Goal: Information Seeking & Learning: Learn about a topic

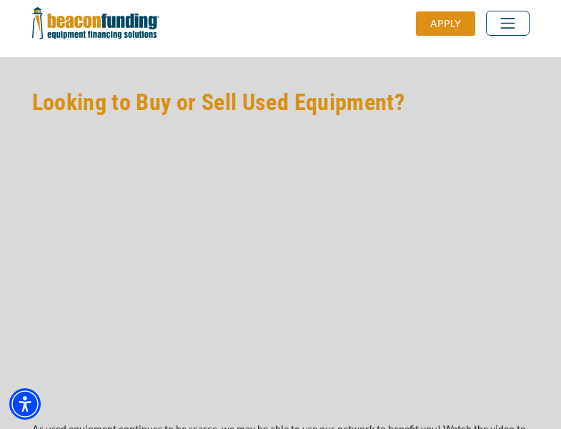
scroll to position [1215, 0]
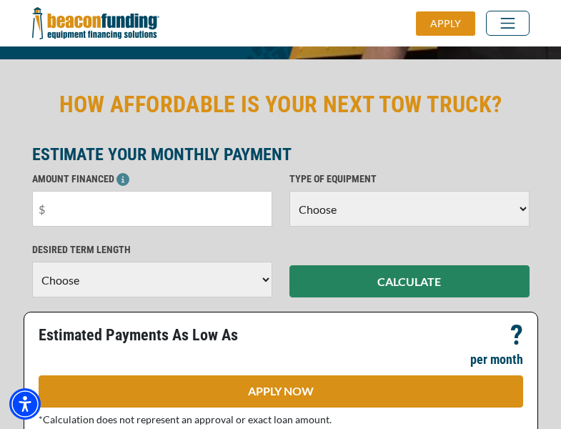
scroll to position [349, 0]
